Goal: Transaction & Acquisition: Purchase product/service

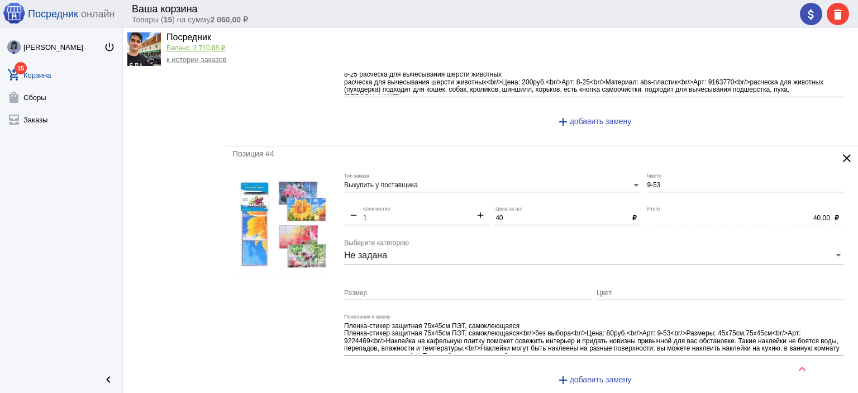
scroll to position [726, 0]
click at [840, 158] on mat-icon "clear" at bounding box center [846, 157] width 13 height 13
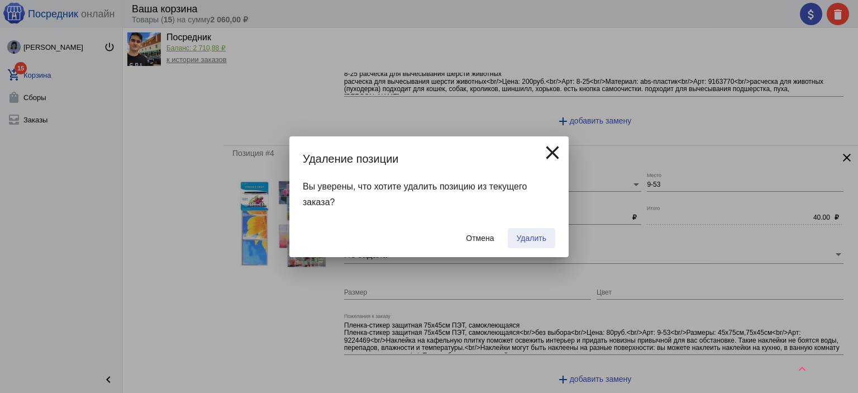
click at [541, 239] on span "Удалить" at bounding box center [532, 237] width 30 height 9
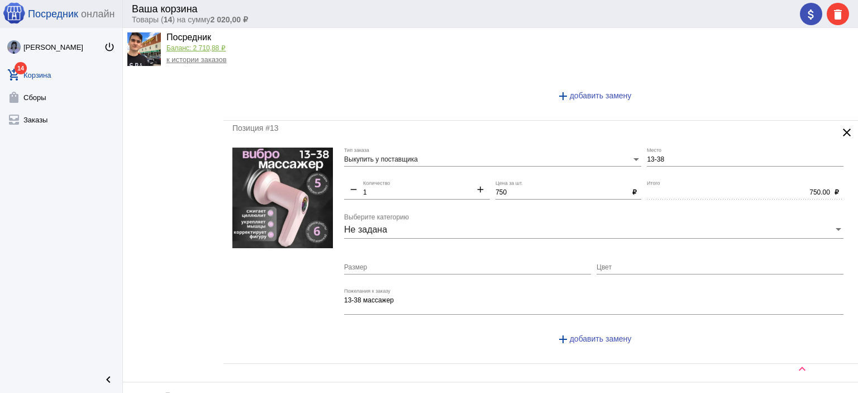
scroll to position [2858, 0]
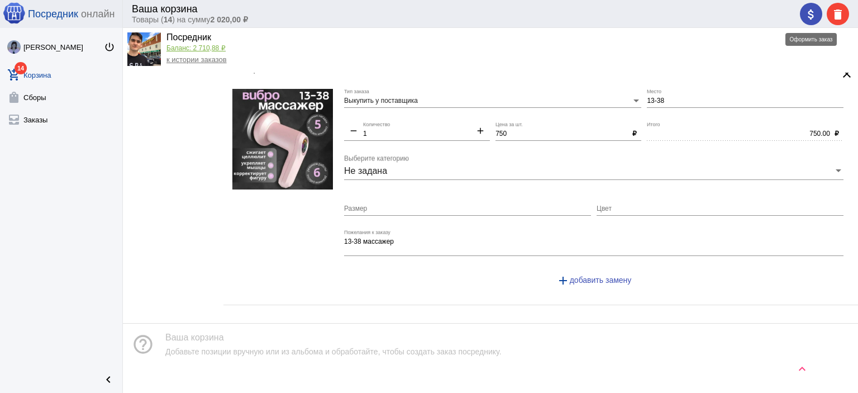
click at [804, 17] on button "attach_money" at bounding box center [811, 14] width 22 height 22
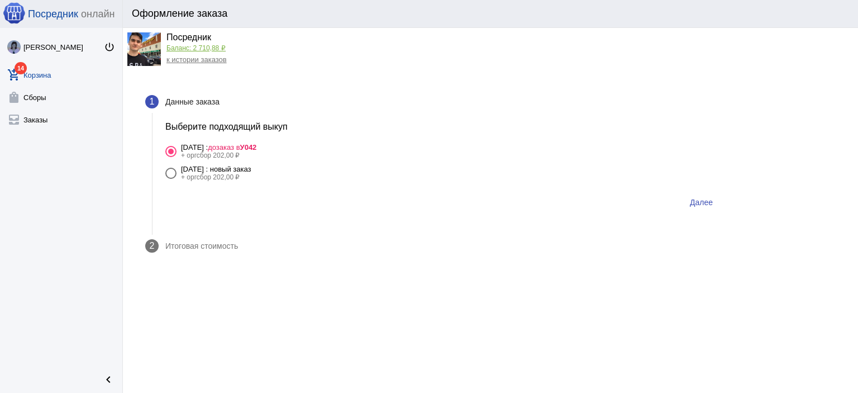
click at [251, 175] on div "+ оргсбор 202,00 ₽" at bounding box center [216, 177] width 70 height 8
click at [171, 179] on input "[DATE] : новый заказ + оргсбор 202,00 ₽" at bounding box center [170, 179] width 1 height 1
radio input "true"
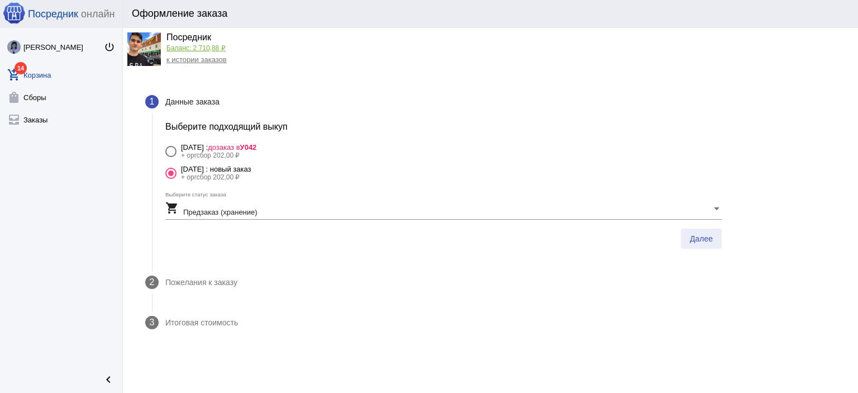
click at [711, 234] on span "Далее" at bounding box center [701, 238] width 23 height 9
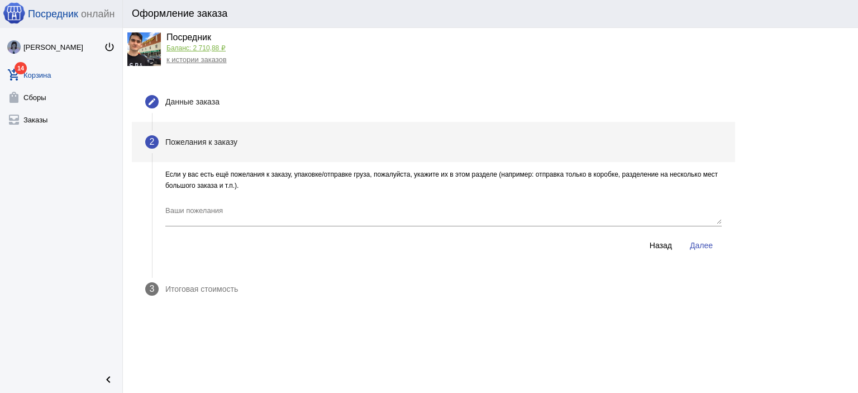
drag, startPoint x: 706, startPoint y: 233, endPoint x: 706, endPoint y: 240, distance: 6.7
click at [706, 234] on div "Ваши пожелания" at bounding box center [443, 216] width 556 height 37
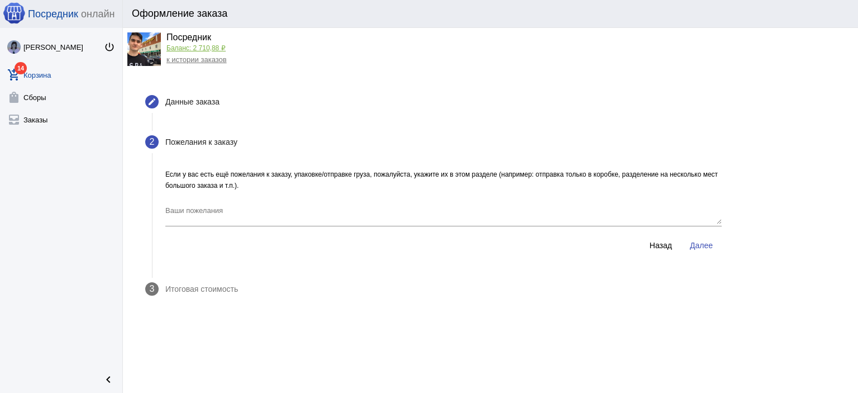
click at [706, 241] on span "Далее" at bounding box center [701, 245] width 23 height 9
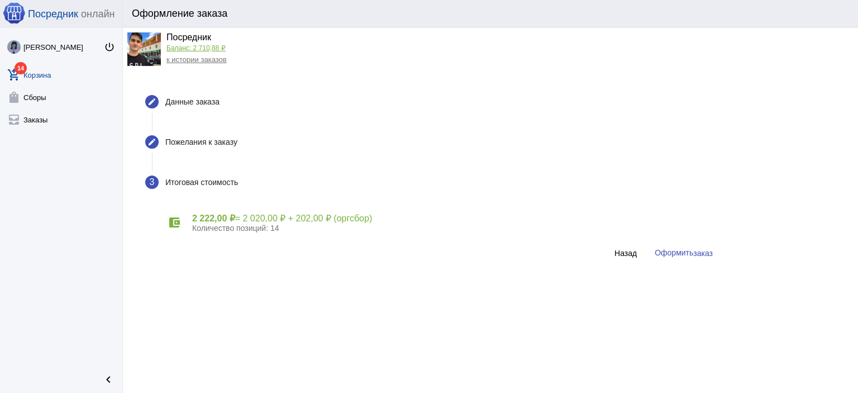
click at [705, 241] on div "account_balance_wallet 2 222,00 ₽ = 2 020,00 ₽ + 202,00 ₽ (оргсбор) Количество …" at bounding box center [443, 222] width 556 height 40
drag, startPoint x: 698, startPoint y: 252, endPoint x: 693, endPoint y: 255, distance: 5.8
click at [698, 252] on span "заказ" at bounding box center [703, 253] width 20 height 9
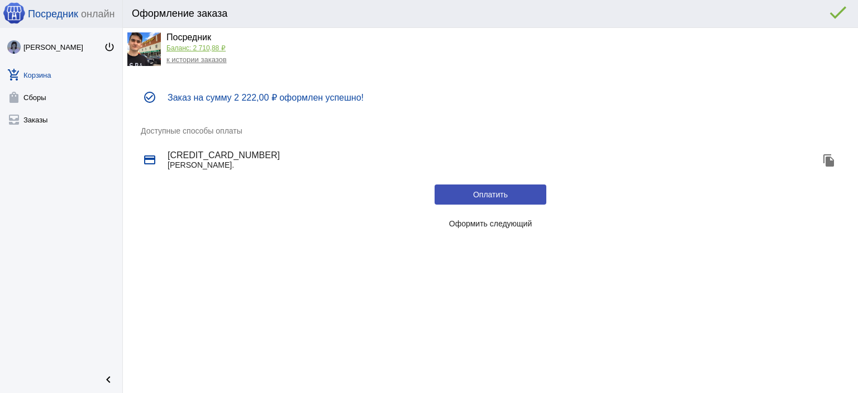
click at [498, 225] on span "Оформить следующий" at bounding box center [490, 223] width 83 height 9
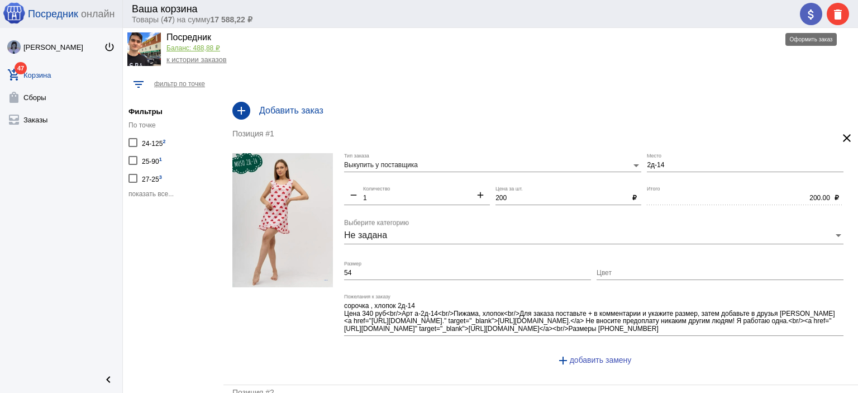
click at [807, 9] on mat-icon "attach_money" at bounding box center [810, 14] width 13 height 13
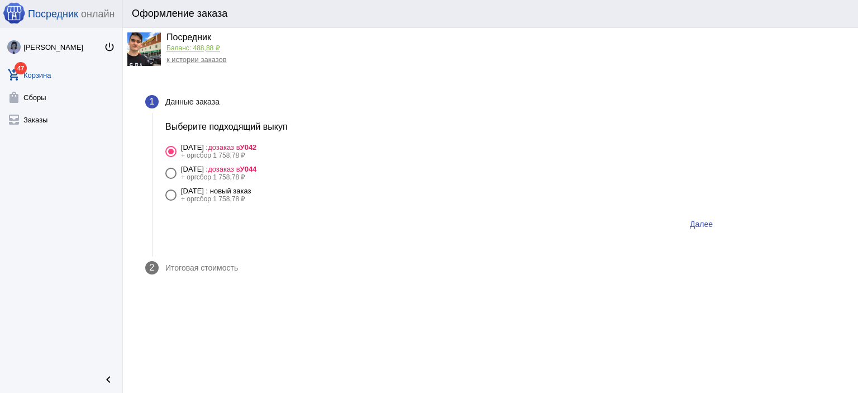
click at [251, 194] on div "[DATE] : новый заказ" at bounding box center [216, 191] width 70 height 8
click at [171, 201] on input "2 сентября Вторник : новый заказ + оргсбор 1 758,78 ₽" at bounding box center [170, 201] width 1 height 1
radio input "true"
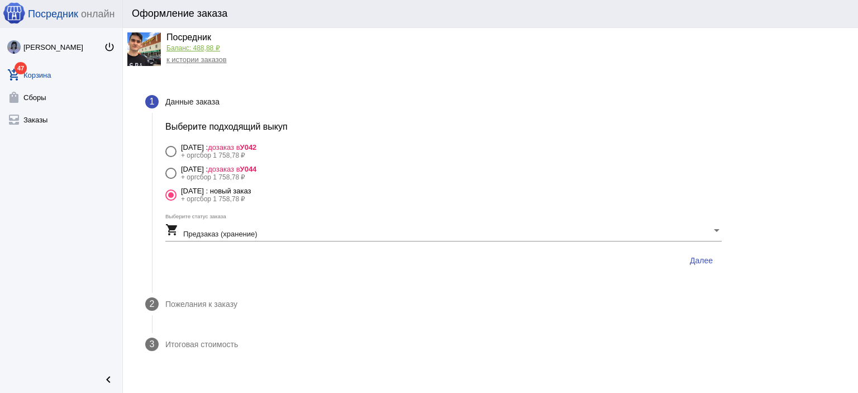
click at [721, 267] on button "Далее" at bounding box center [701, 260] width 41 height 20
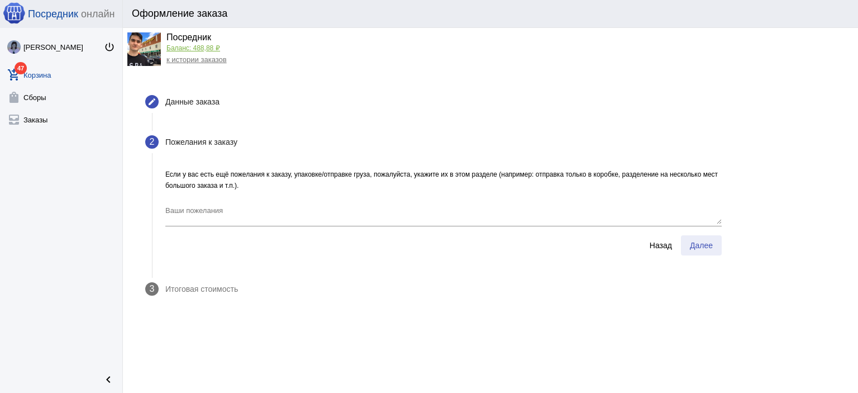
click at [711, 242] on span "Далее" at bounding box center [701, 245] width 23 height 9
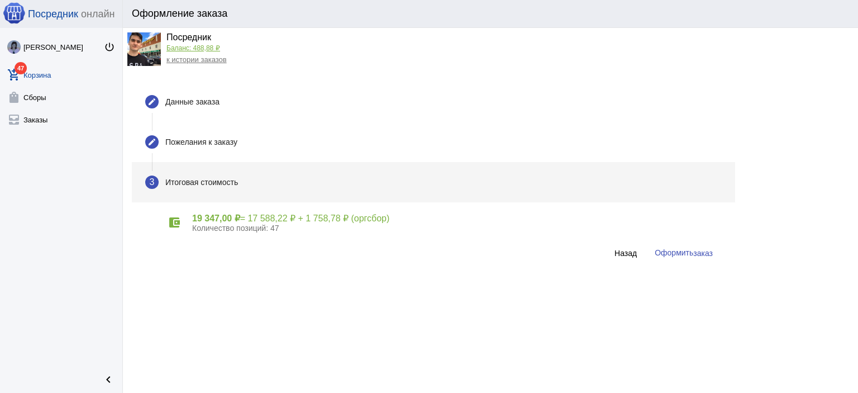
click at [698, 249] on span "заказ" at bounding box center [703, 253] width 20 height 9
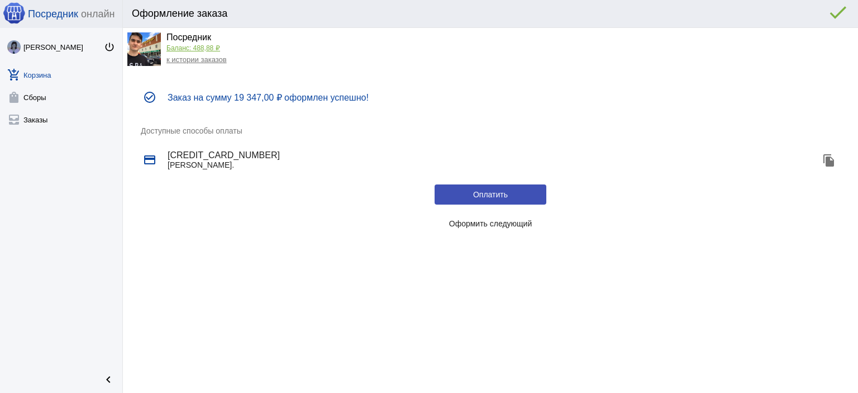
click at [504, 225] on span "Оформить следующий" at bounding box center [490, 223] width 83 height 9
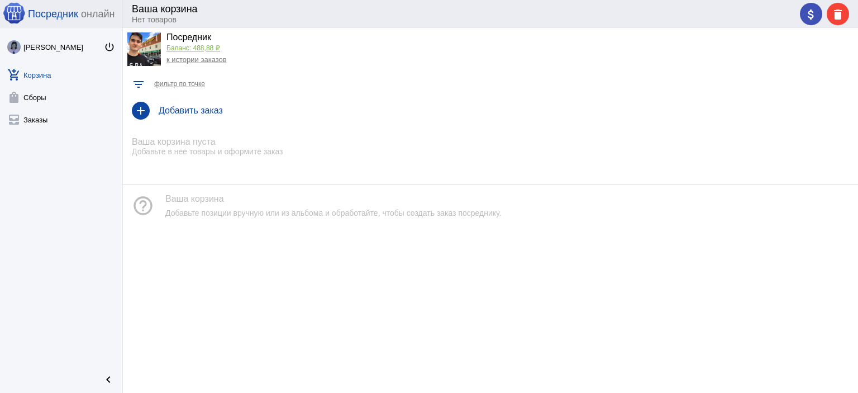
click at [201, 62] on link "к истории заказов" at bounding box center [196, 59] width 60 height 8
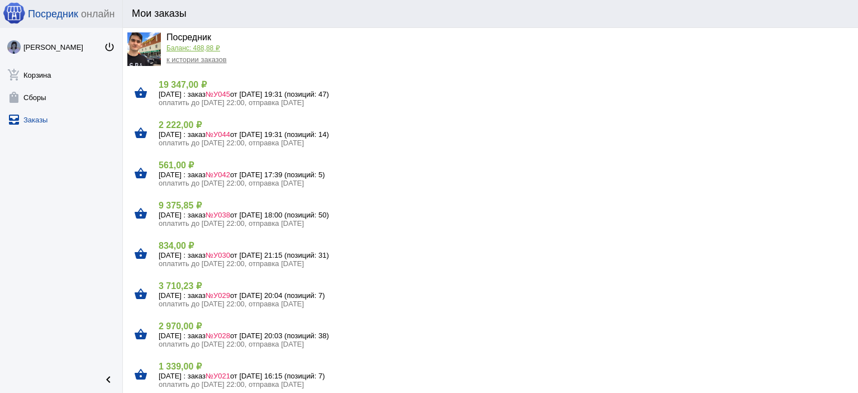
click at [185, 217] on h5 "1 сентября Понедельник : заказ №У038 от 31.08.2025, 18:00 (позиций: 50)" at bounding box center [504, 215] width 690 height 8
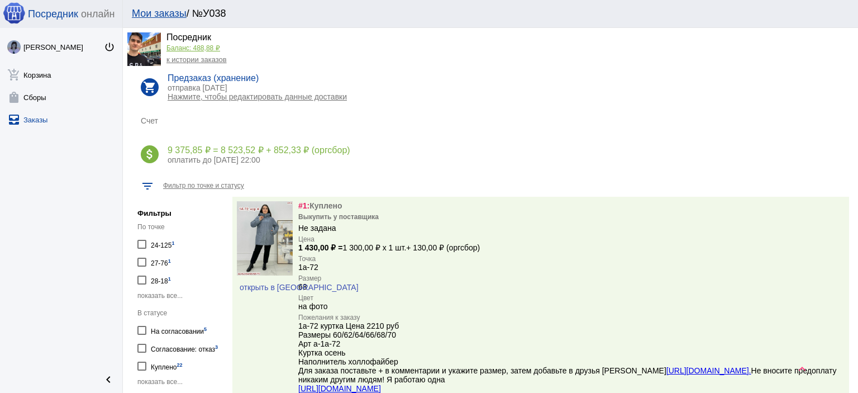
scroll to position [168, 0]
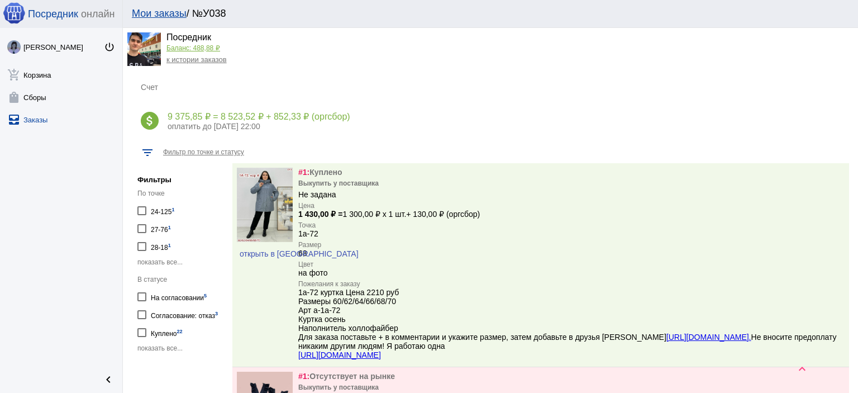
click at [155, 296] on div "На согласовании 5" at bounding box center [179, 296] width 56 height 15
checkbox input "true"
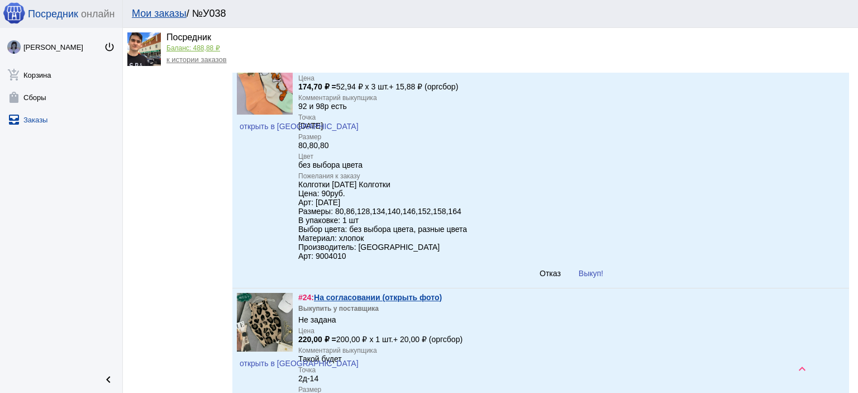
scroll to position [503, 0]
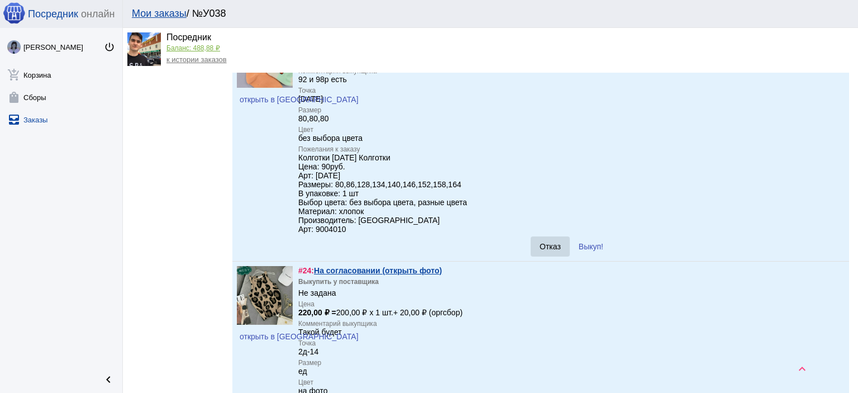
click at [555, 251] on span "Отказ" at bounding box center [550, 246] width 21 height 9
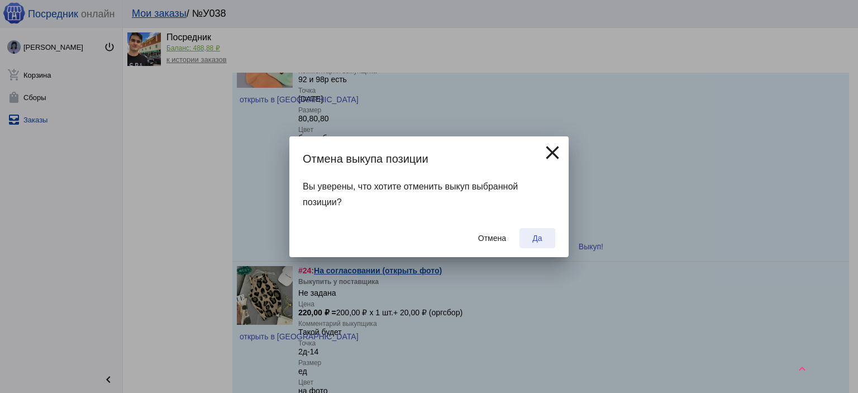
click at [546, 237] on button "Да" at bounding box center [538, 238] width 36 height 20
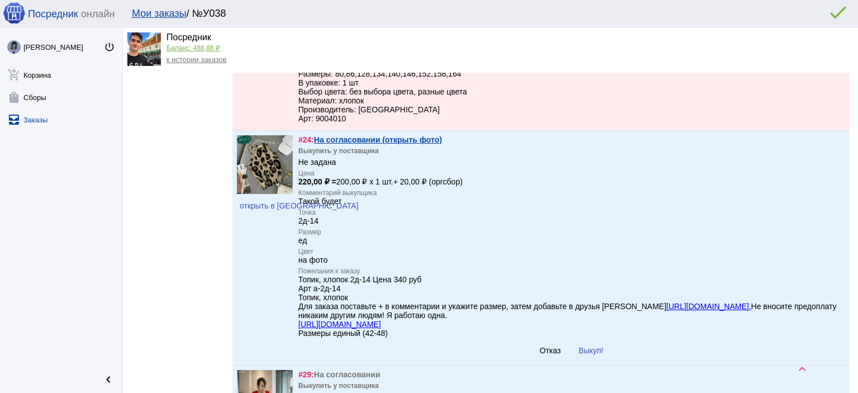
scroll to position [614, 0]
click at [429, 143] on link "На согласовании (открыть фото)" at bounding box center [378, 138] width 128 height 9
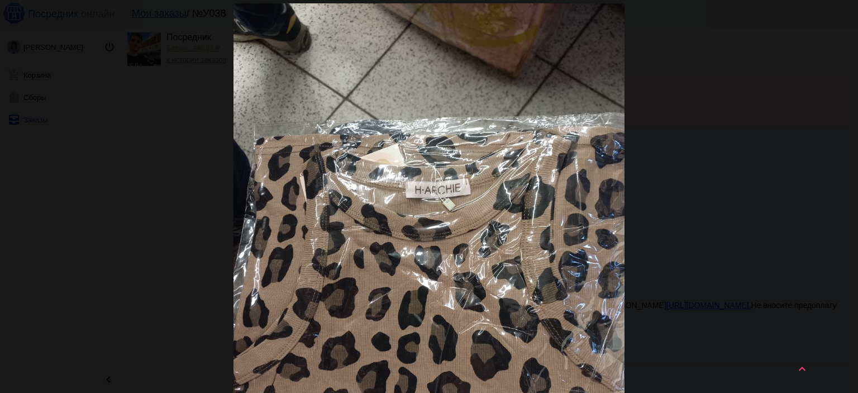
scroll to position [0, 0]
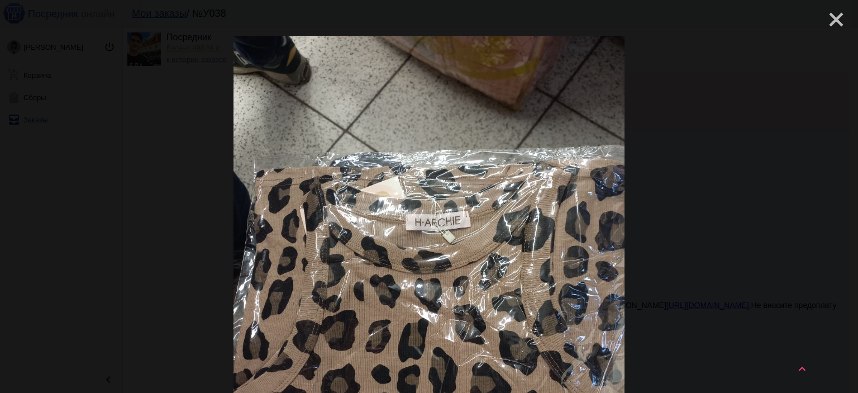
click at [825, 20] on mat-icon "close" at bounding box center [831, 14] width 13 height 13
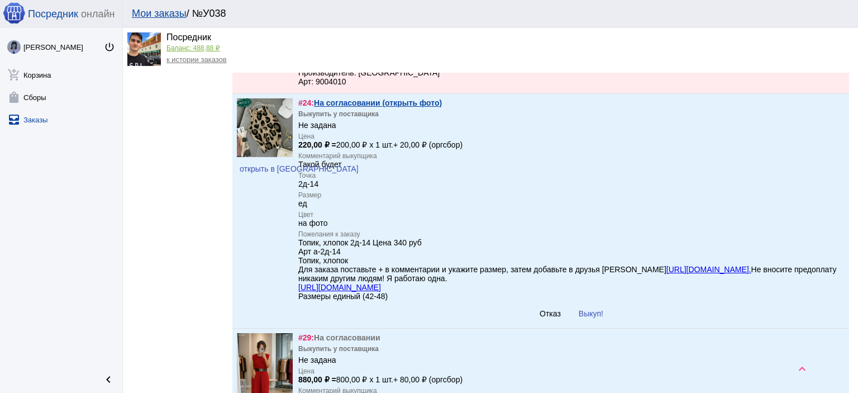
scroll to position [670, 0]
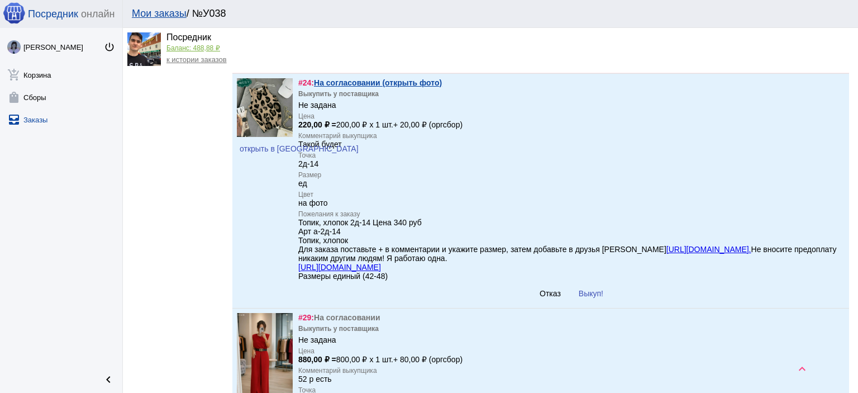
click at [593, 298] on span "Выкуп!" at bounding box center [591, 293] width 25 height 9
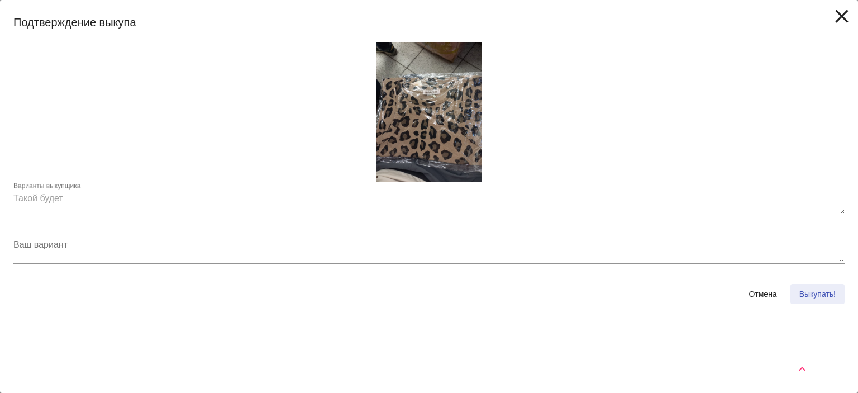
drag, startPoint x: 826, startPoint y: 287, endPoint x: 778, endPoint y: 291, distance: 48.2
click at [825, 287] on button "Выкупать!" at bounding box center [817, 294] width 54 height 20
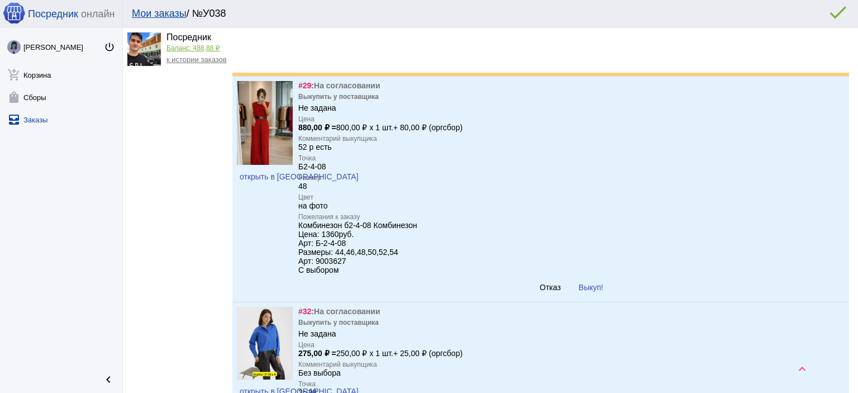
scroll to position [894, 0]
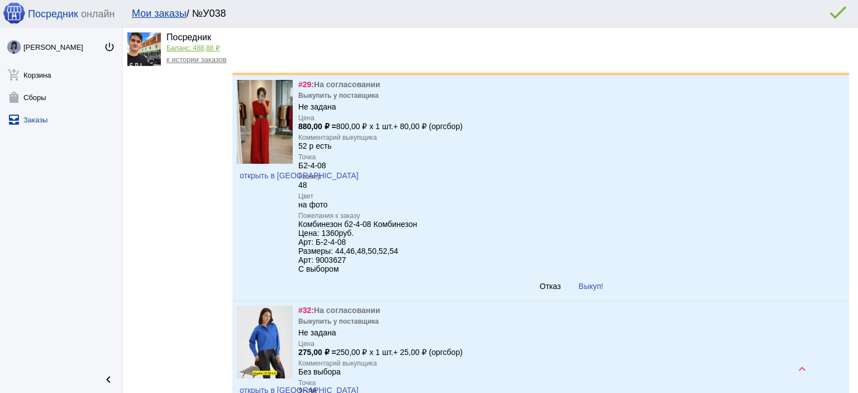
click at [532, 296] on button "Отказ" at bounding box center [550, 286] width 39 height 20
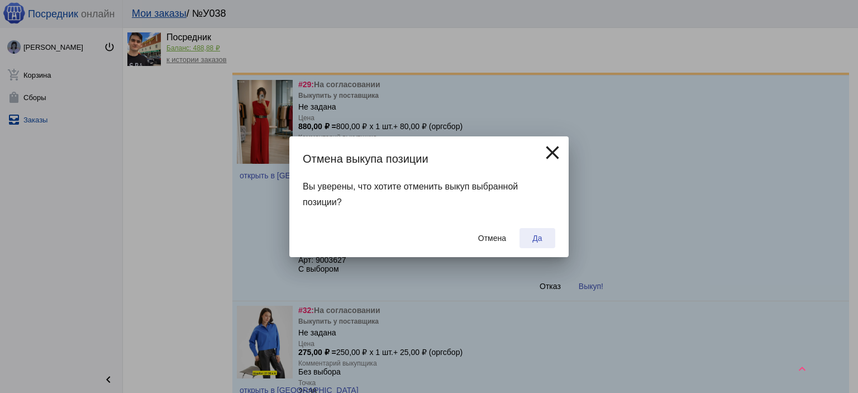
click at [535, 236] on span "Да" at bounding box center [536, 237] width 9 height 9
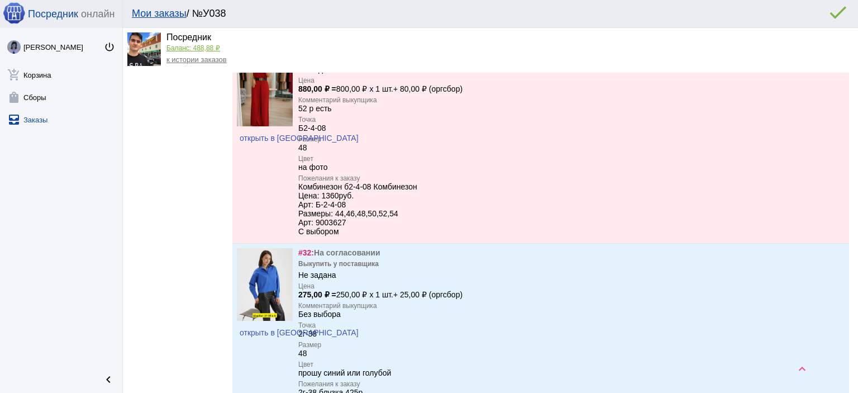
scroll to position [1006, 0]
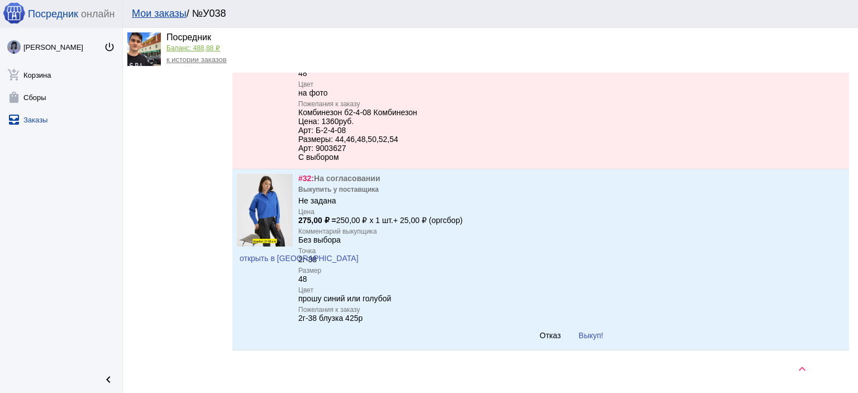
click at [608, 345] on button "Выкуп!" at bounding box center [591, 335] width 42 height 20
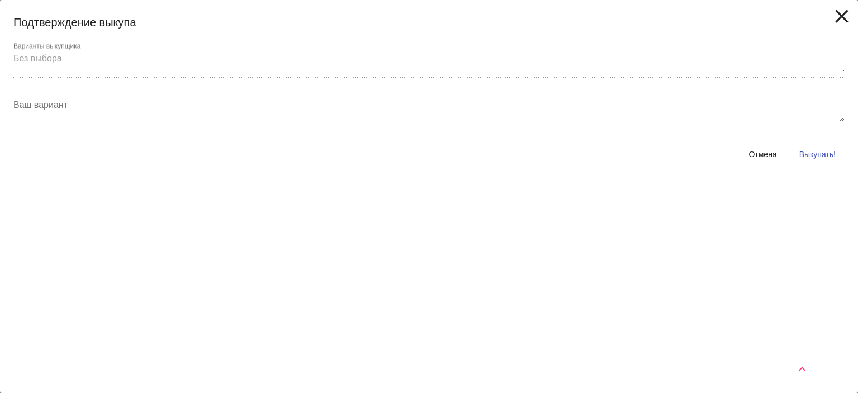
click at [827, 160] on button "Выкупать!" at bounding box center [817, 154] width 54 height 20
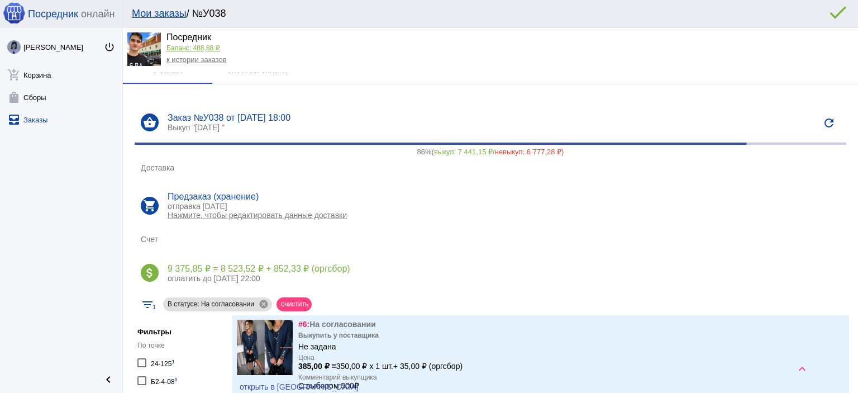
scroll to position [0, 0]
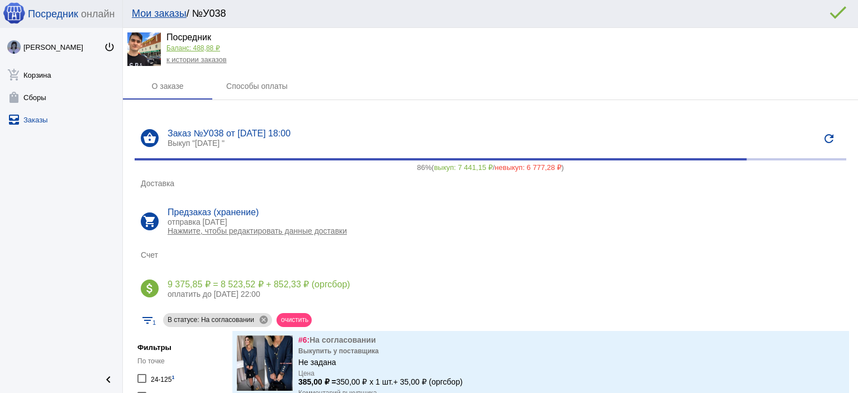
click at [214, 60] on link "к истории заказов" at bounding box center [196, 59] width 60 height 8
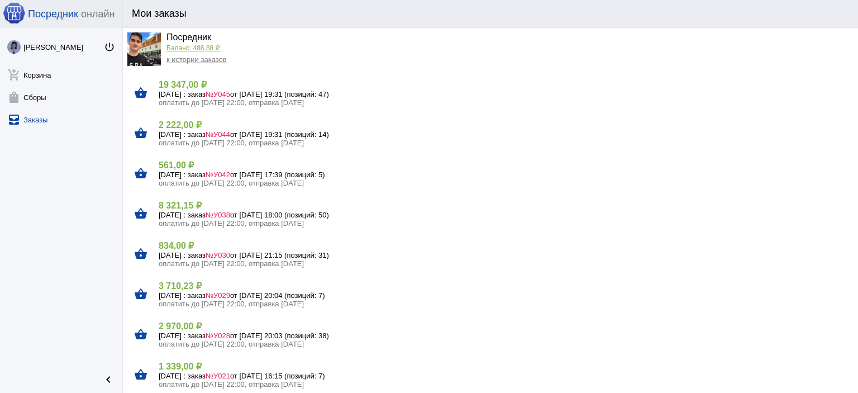
click at [222, 251] on h5 "31 августа Воскресенье : заказ №У030 от 30.08.2025, 21:15 (позиций: 31)" at bounding box center [504, 255] width 690 height 8
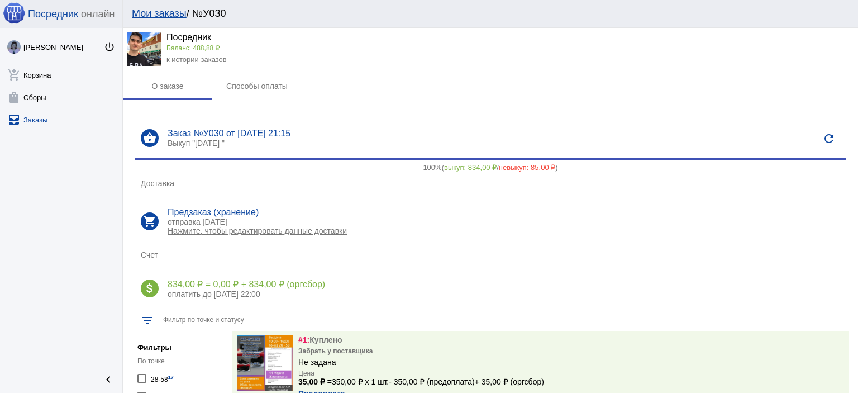
click at [188, 59] on link "к истории заказов" at bounding box center [196, 59] width 60 height 8
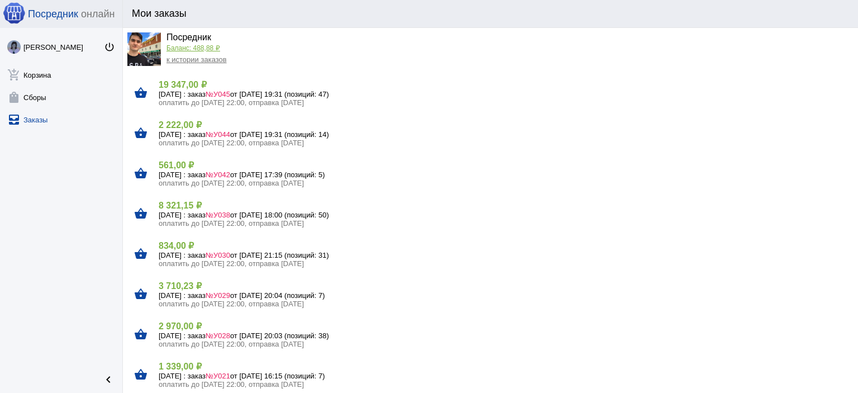
click at [178, 254] on h5 "31 августа Воскресенье : заказ №У030 от 30.08.2025, 21:15 (позиций: 31)" at bounding box center [504, 255] width 690 height 8
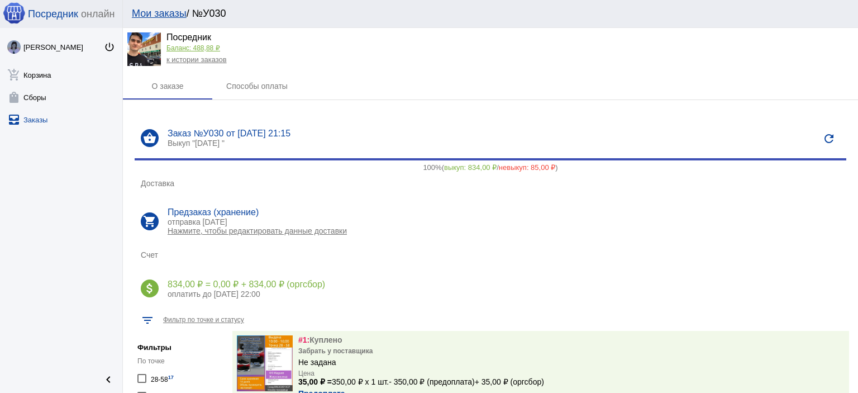
click at [174, 63] on link "к истории заказов" at bounding box center [196, 59] width 60 height 8
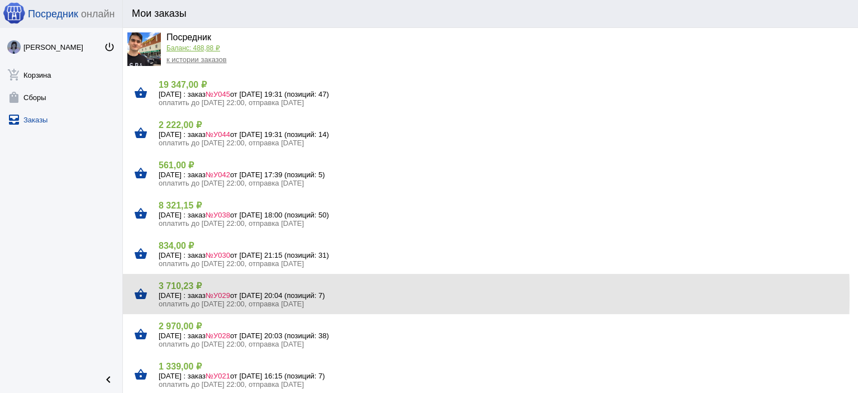
click at [182, 294] on h5 "31 августа Воскресенье : заказ №У029 от 30.08.2025, 20:04 (позиций: 7)" at bounding box center [504, 295] width 690 height 8
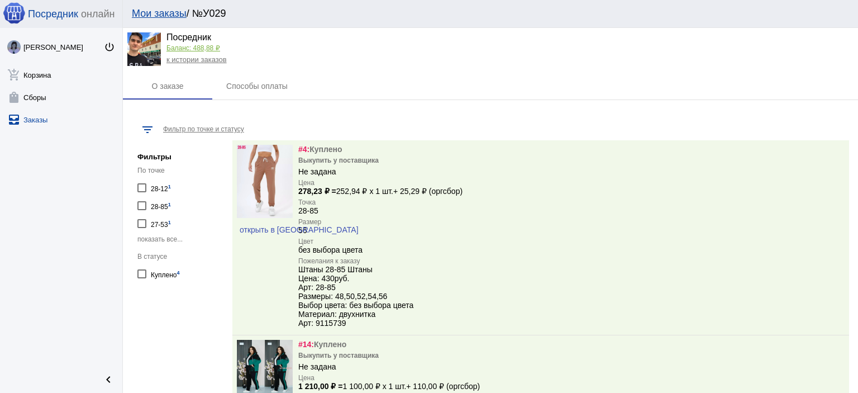
click at [182, 294] on div "О заказе Способы оплаты filter_list Фильтр по точке и статусу Фильтры По точке …" at bounding box center [490, 234] width 735 height 323
click at [183, 46] on link "Баланс: 488,88 ₽" at bounding box center [193, 48] width 54 height 8
